Goal: Understand site structure: Understand site structure

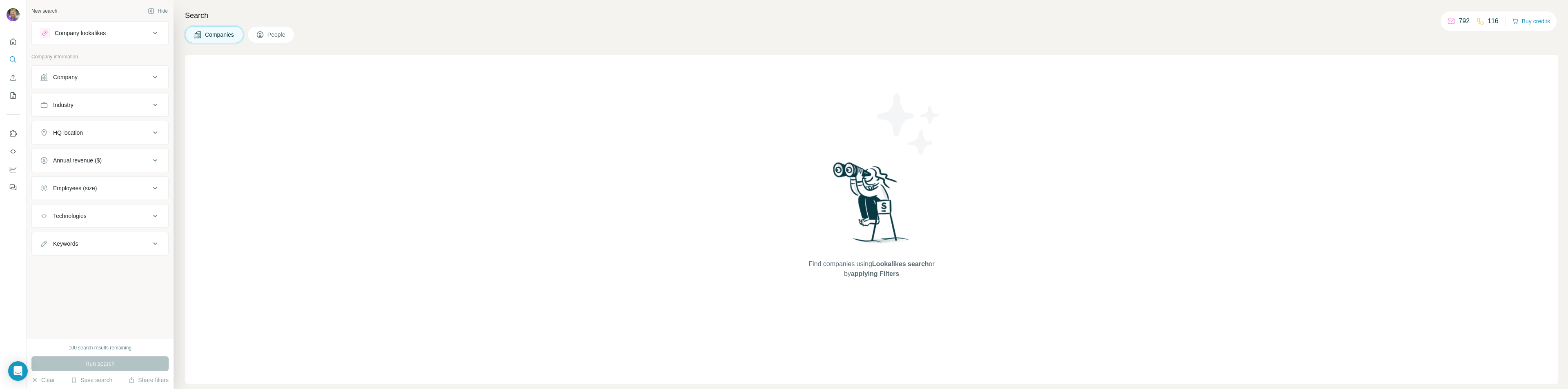
click at [1098, 77] on div "Find companies using Lookalikes search or by applying Filters" at bounding box center [871, 219] width 1373 height 329
click at [15, 41] on icon "Quick start" at bounding box center [13, 41] width 8 height 8
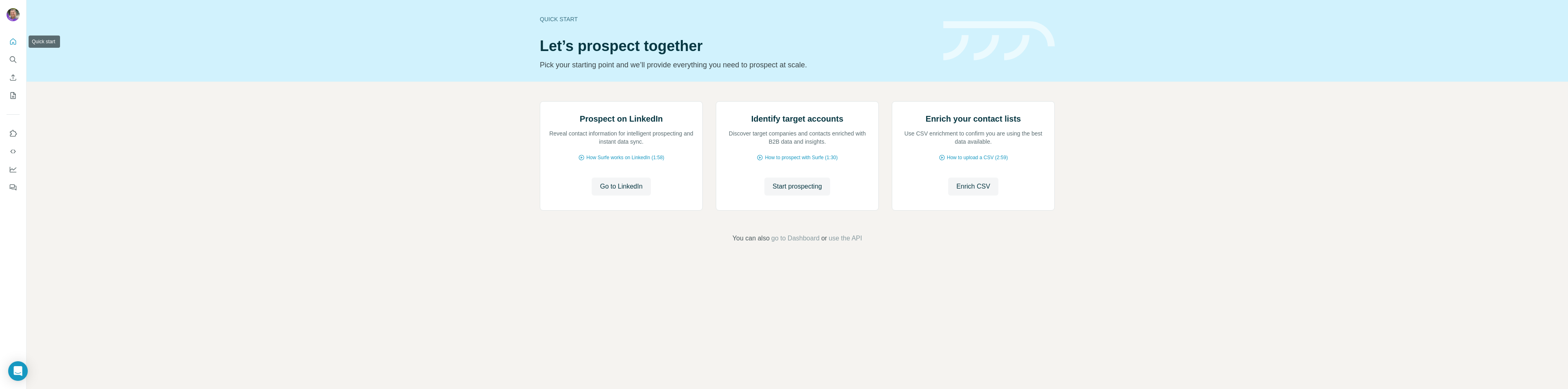
click at [15, 38] on icon "Quick start" at bounding box center [13, 41] width 8 height 8
click at [42, 41] on div "Quick start Let’s prospect together Pick your starting point and we’ll provide …" at bounding box center [797, 41] width 1541 height 82
click at [16, 41] on icon "Quick start" at bounding box center [13, 41] width 8 height 8
click at [11, 41] on icon "Quick start" at bounding box center [13, 41] width 8 height 8
click at [13, 41] on icon "Quick start" at bounding box center [13, 41] width 8 height 8
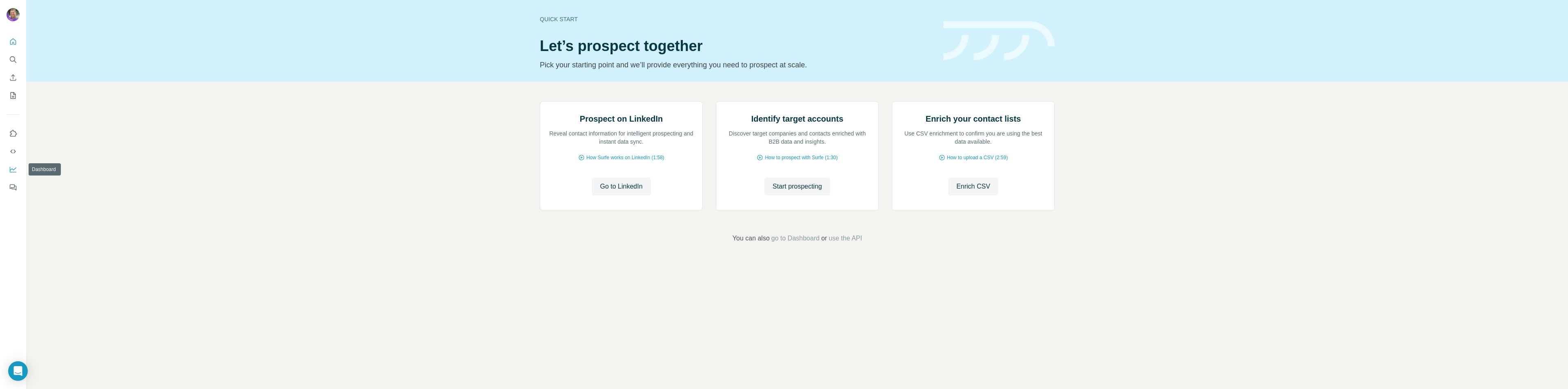
click at [14, 169] on icon "Dashboard" at bounding box center [13, 169] width 6 height 3
